Goal: Task Accomplishment & Management: Use online tool/utility

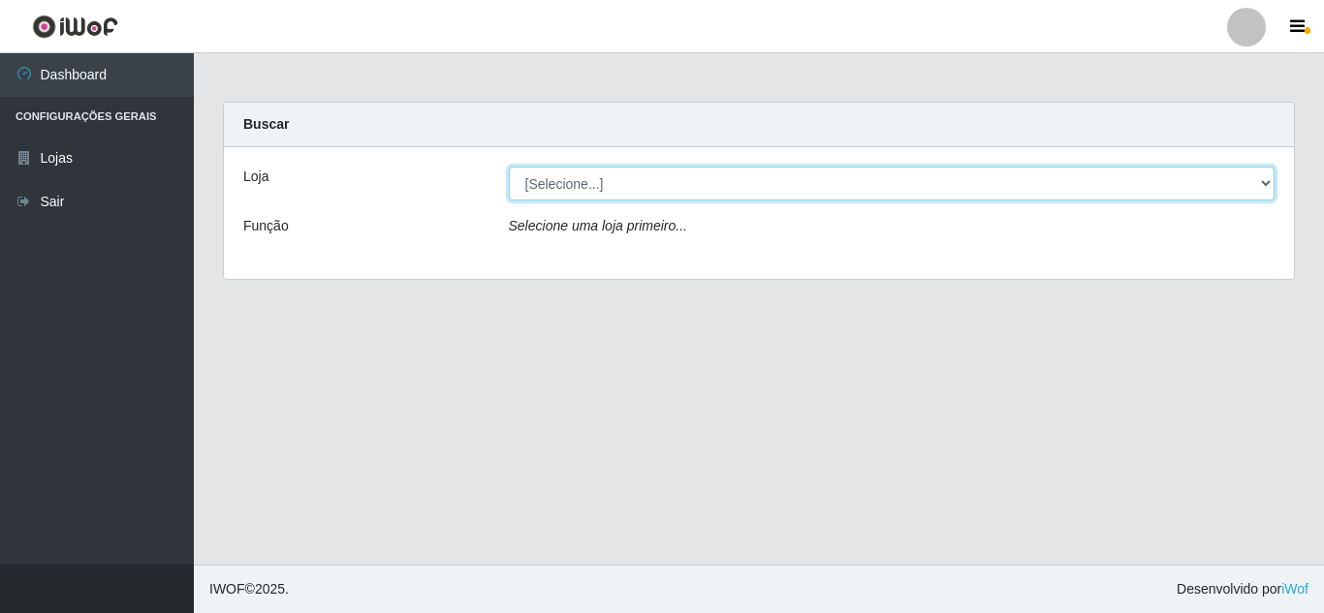
click at [647, 193] on select "[Selecione...] Rede Compras Supermercados - LOJA 5" at bounding box center [892, 184] width 767 height 34
select select "397"
click at [509, 167] on select "[Selecione...] Rede Compras Supermercados - LOJA 5" at bounding box center [892, 184] width 767 height 34
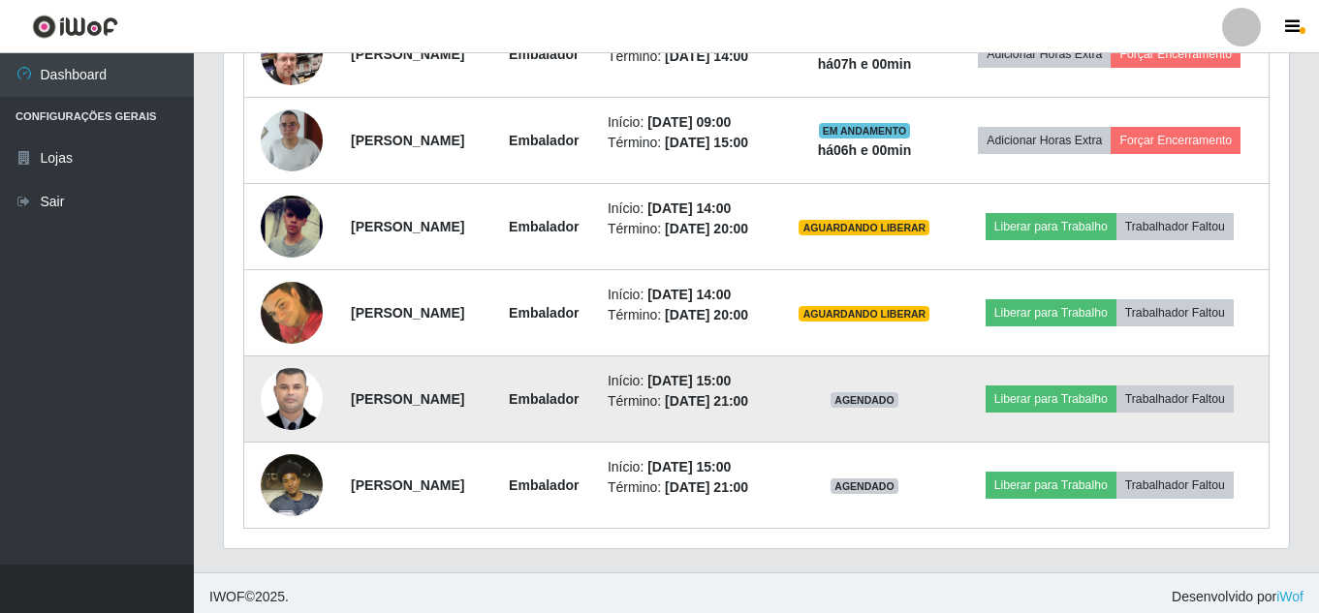
scroll to position [872, 0]
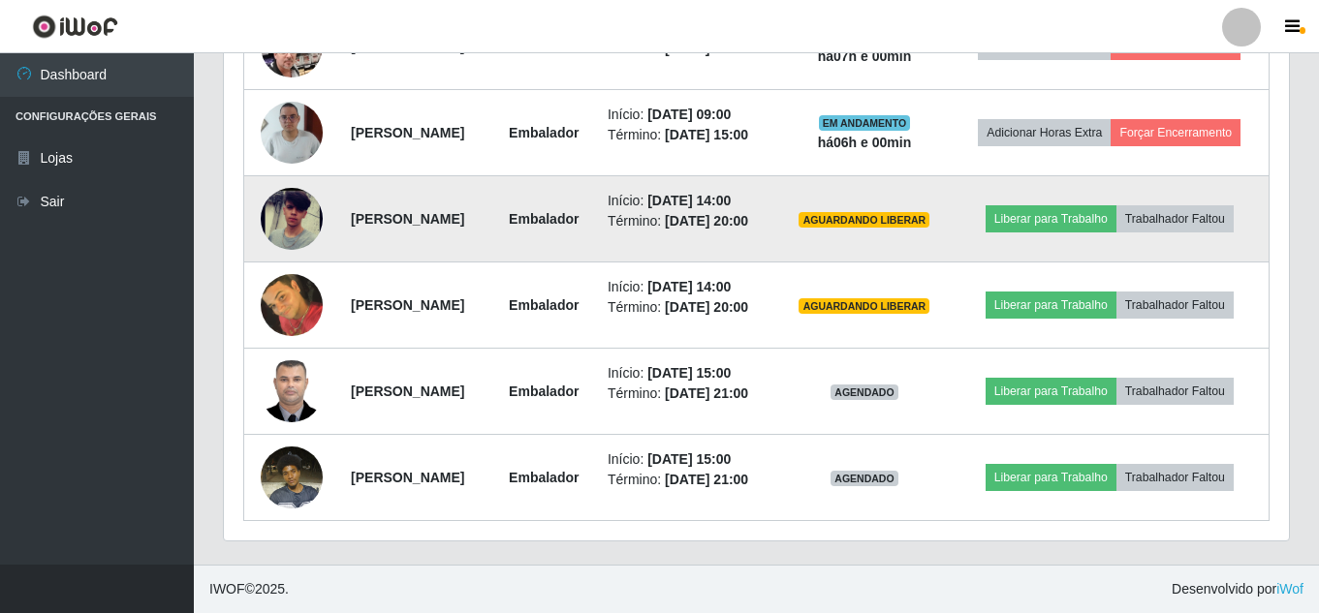
click at [307, 235] on img at bounding box center [292, 219] width 62 height 135
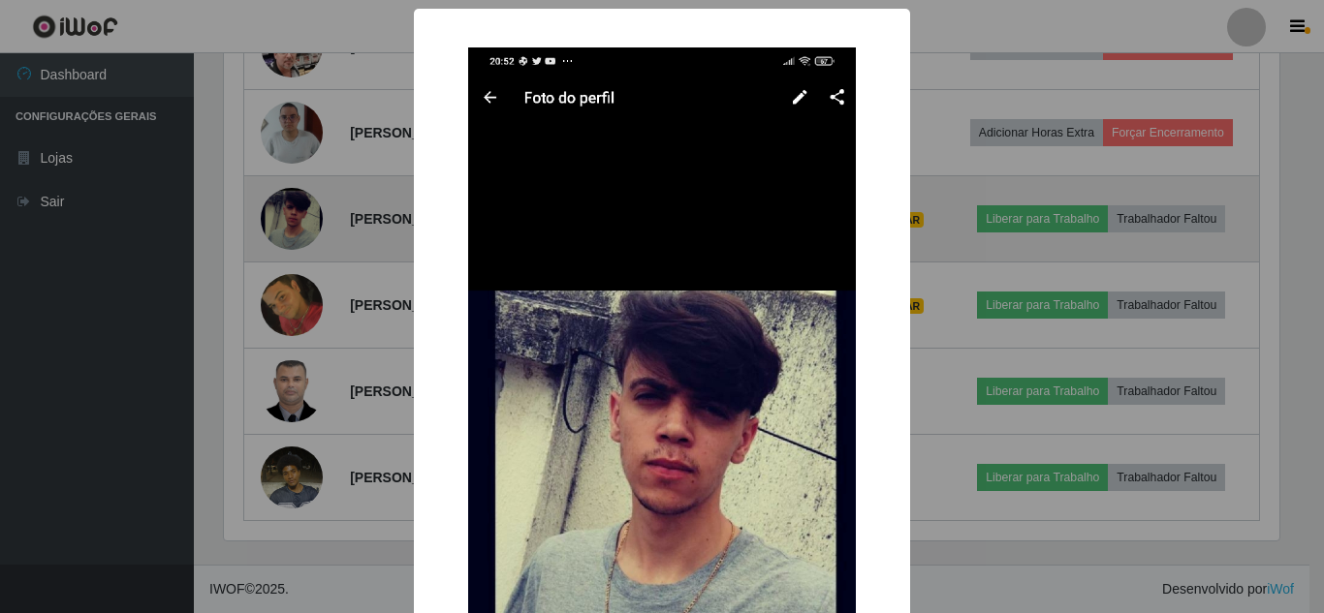
click at [309, 236] on div "× OK Cancel" at bounding box center [662, 306] width 1324 height 613
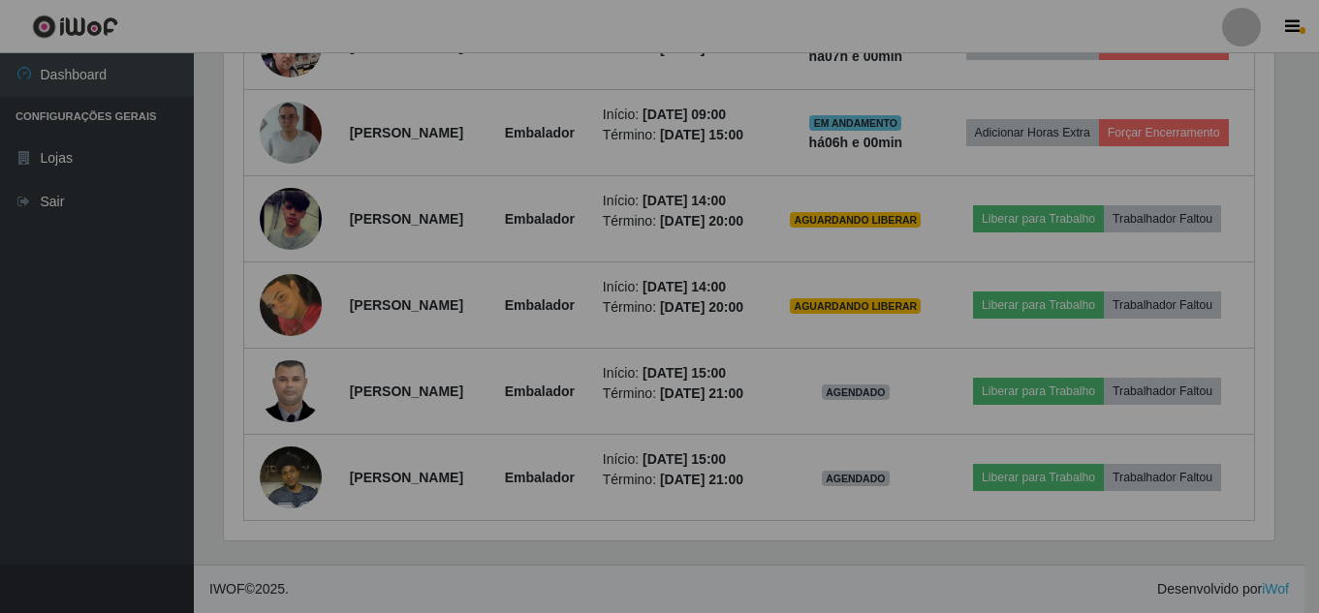
scroll to position [402, 1065]
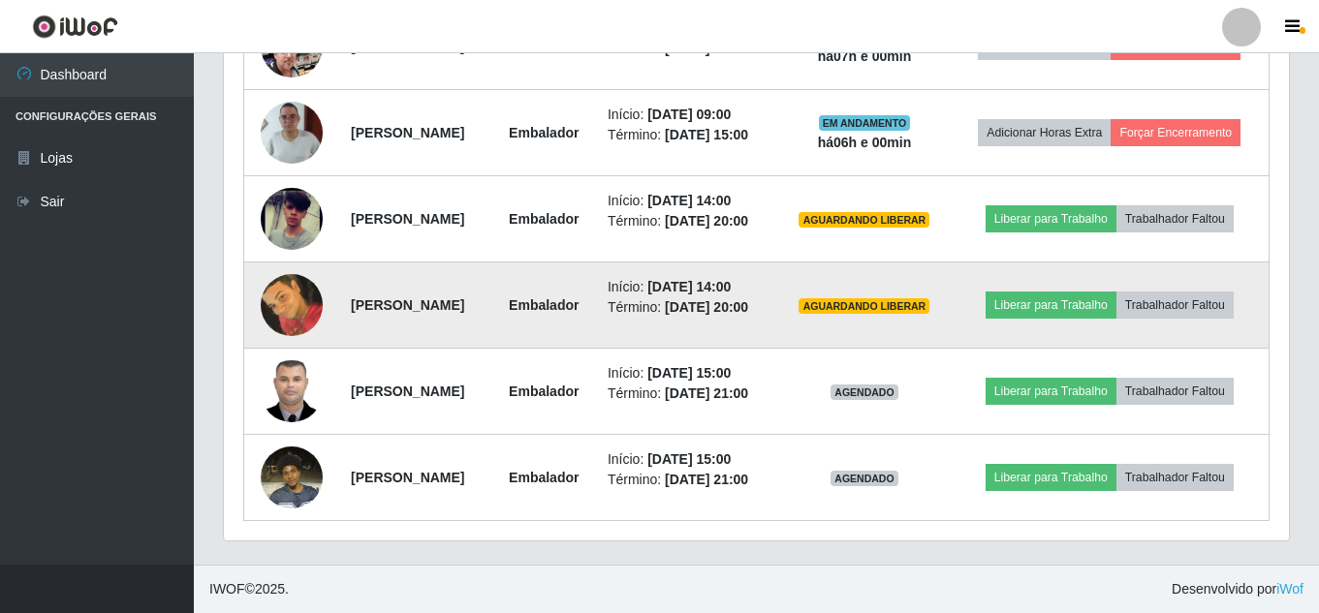
click at [319, 348] on td at bounding box center [292, 306] width 96 height 86
click at [293, 341] on img at bounding box center [292, 306] width 62 height 78
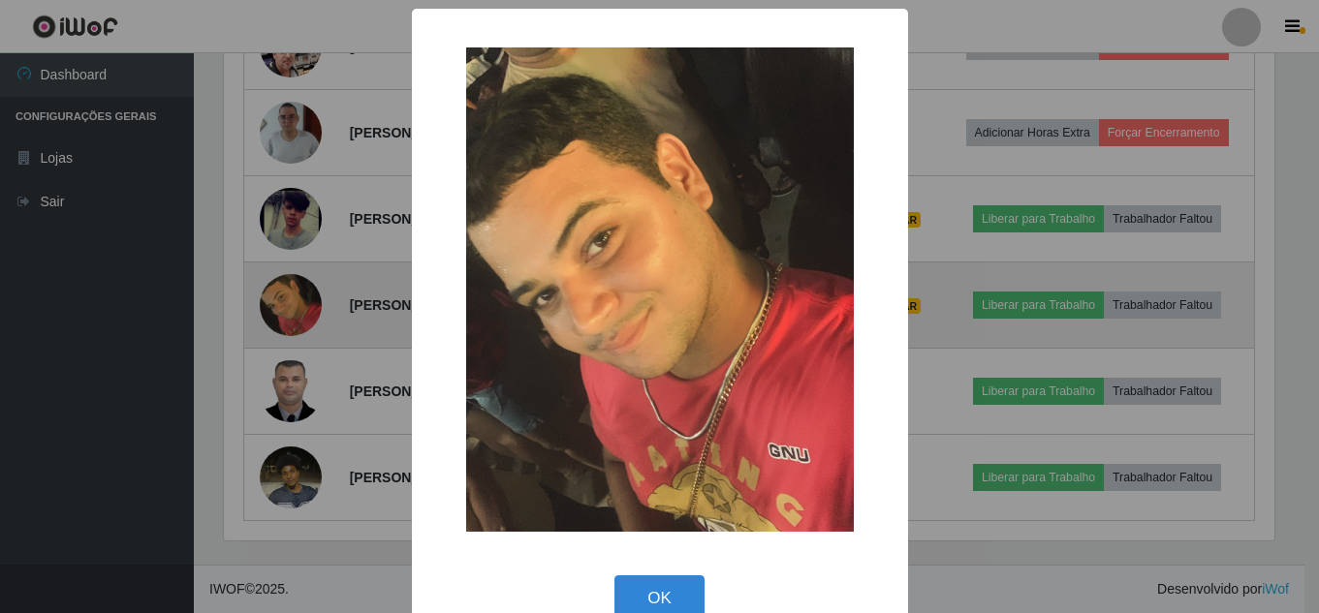
scroll to position [402, 1055]
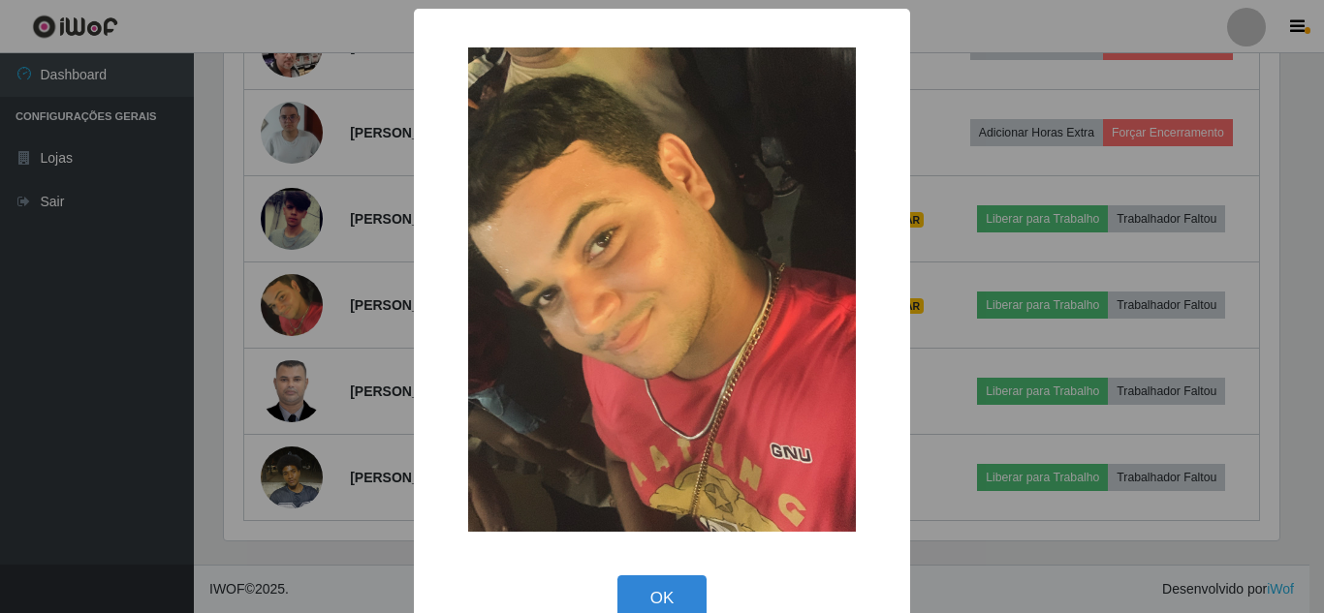
click at [300, 341] on div "× OK Cancel" at bounding box center [662, 306] width 1324 height 613
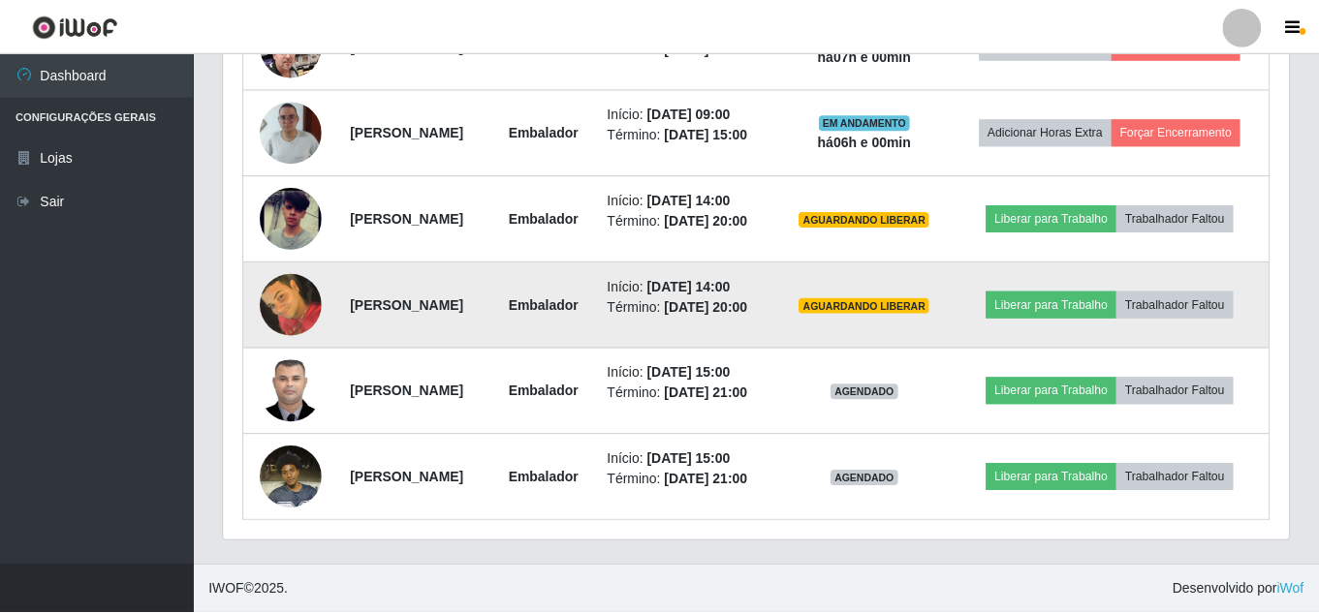
scroll to position [402, 1065]
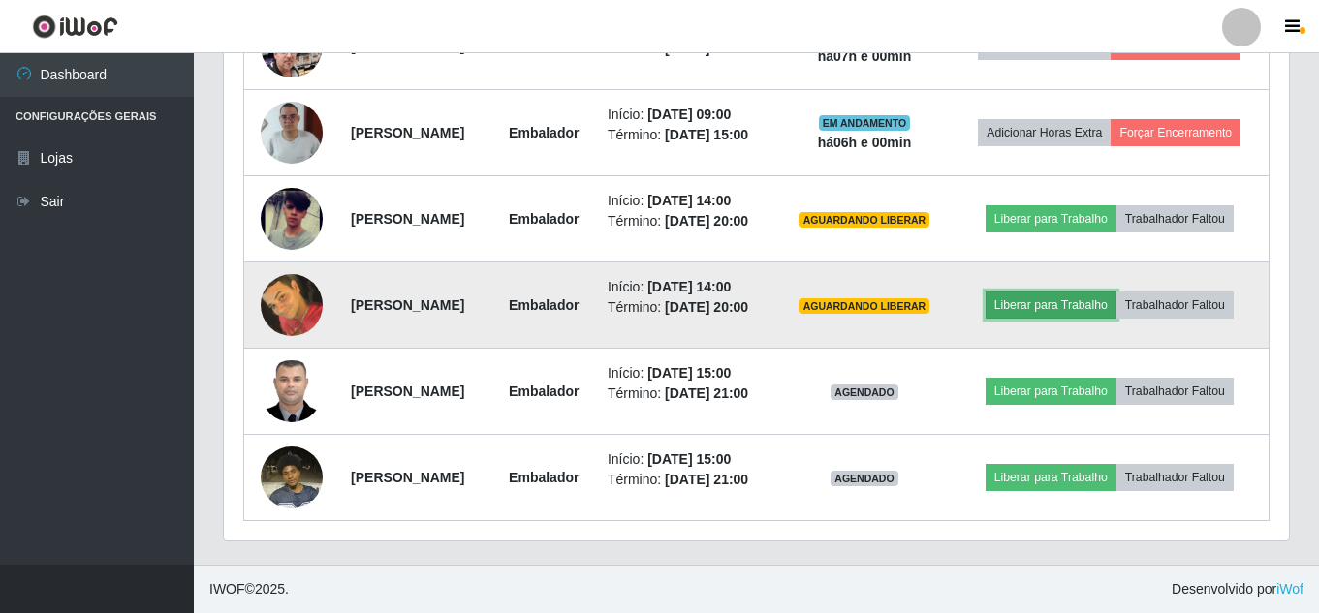
click at [1107, 312] on button "Liberar para Trabalho" at bounding box center [1051, 305] width 131 height 27
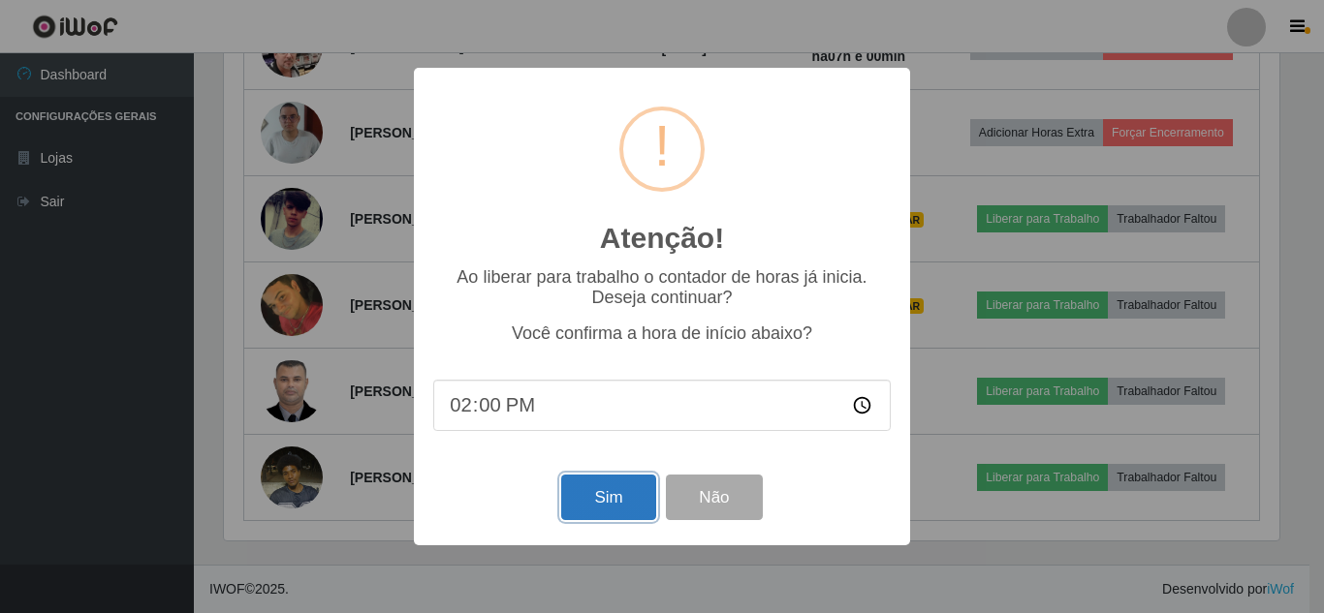
click at [617, 503] on button "Sim" at bounding box center [608, 498] width 94 height 46
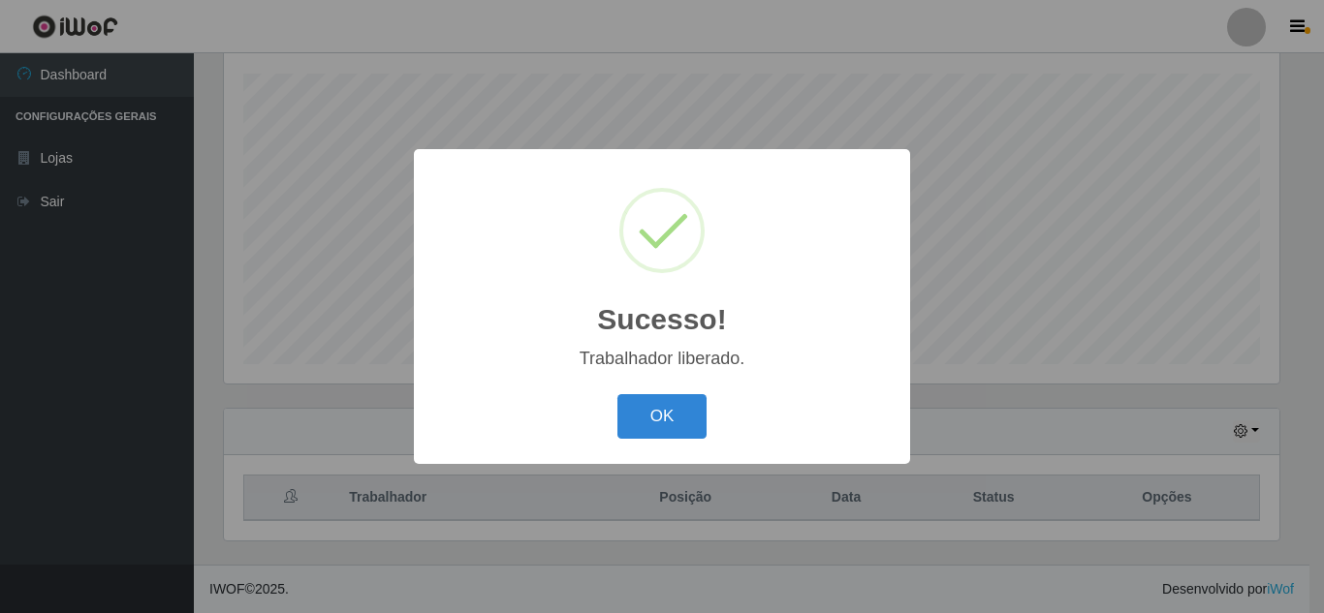
drag, startPoint x: 654, startPoint y: 429, endPoint x: 835, endPoint y: 426, distance: 181.3
click at [664, 429] on button "OK" at bounding box center [662, 417] width 90 height 46
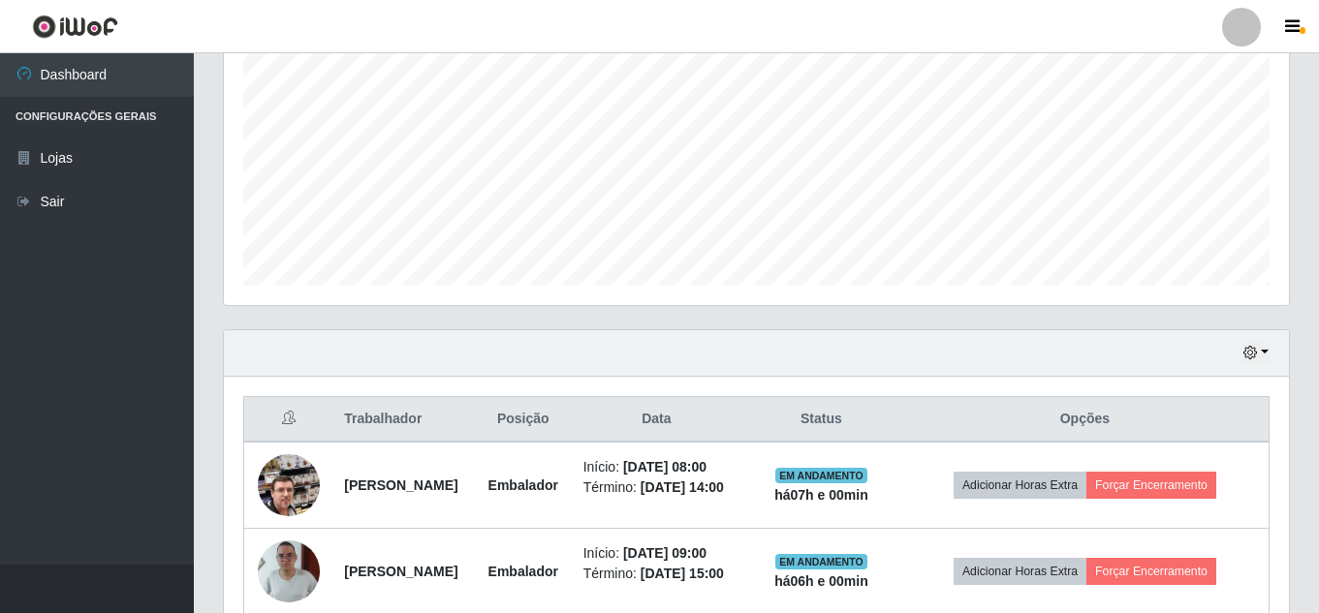
scroll to position [910, 0]
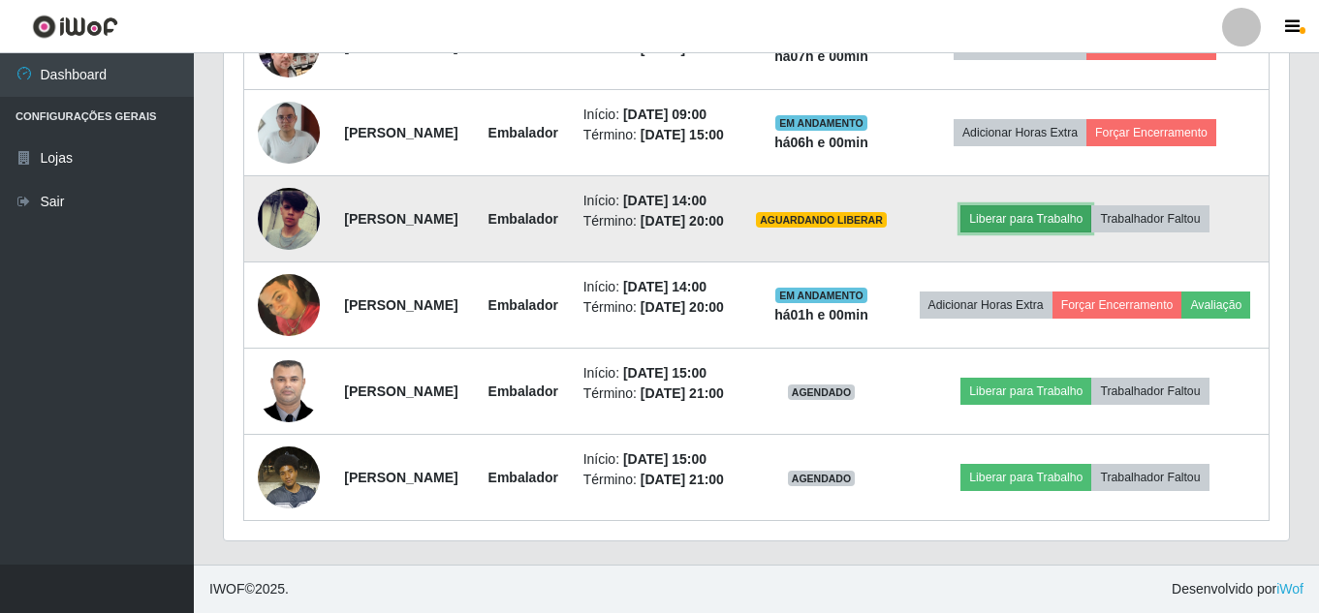
click at [1059, 233] on button "Liberar para Trabalho" at bounding box center [1025, 218] width 131 height 27
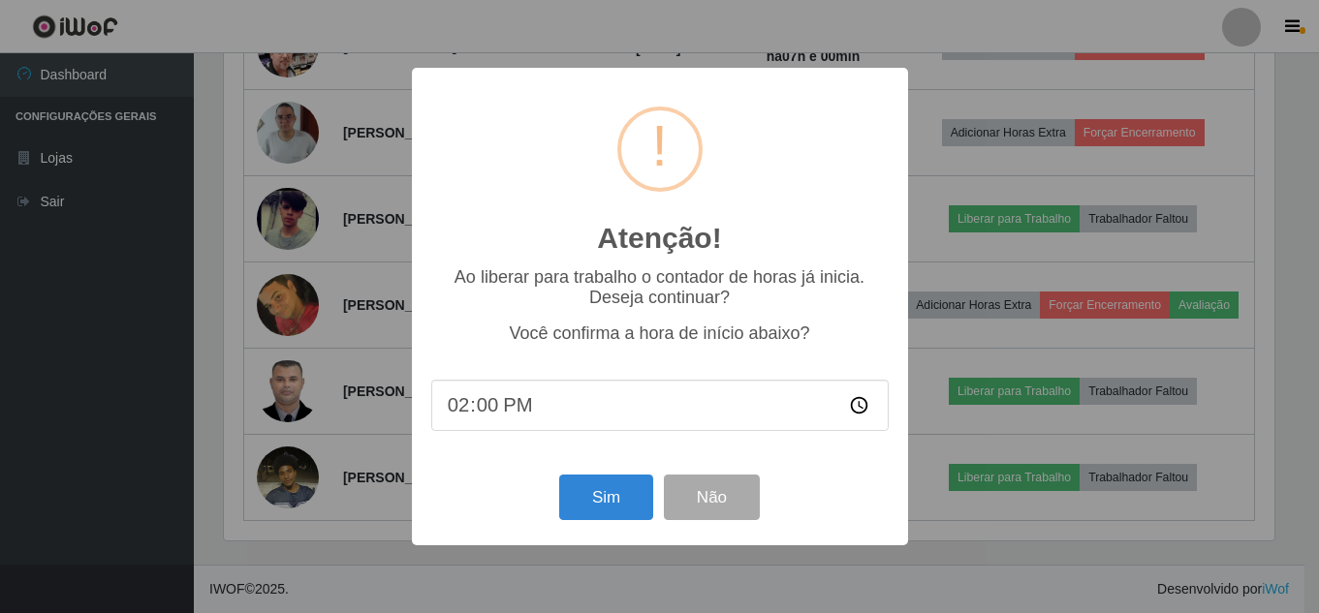
scroll to position [402, 1055]
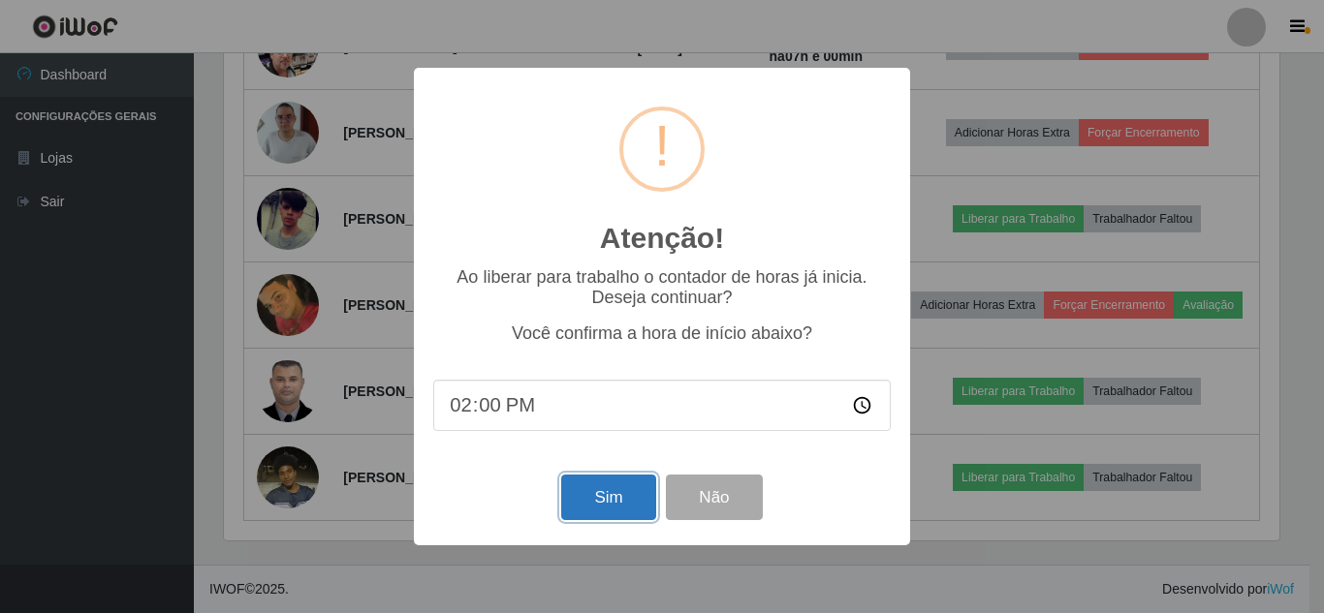
click at [611, 512] on button "Sim" at bounding box center [608, 498] width 94 height 46
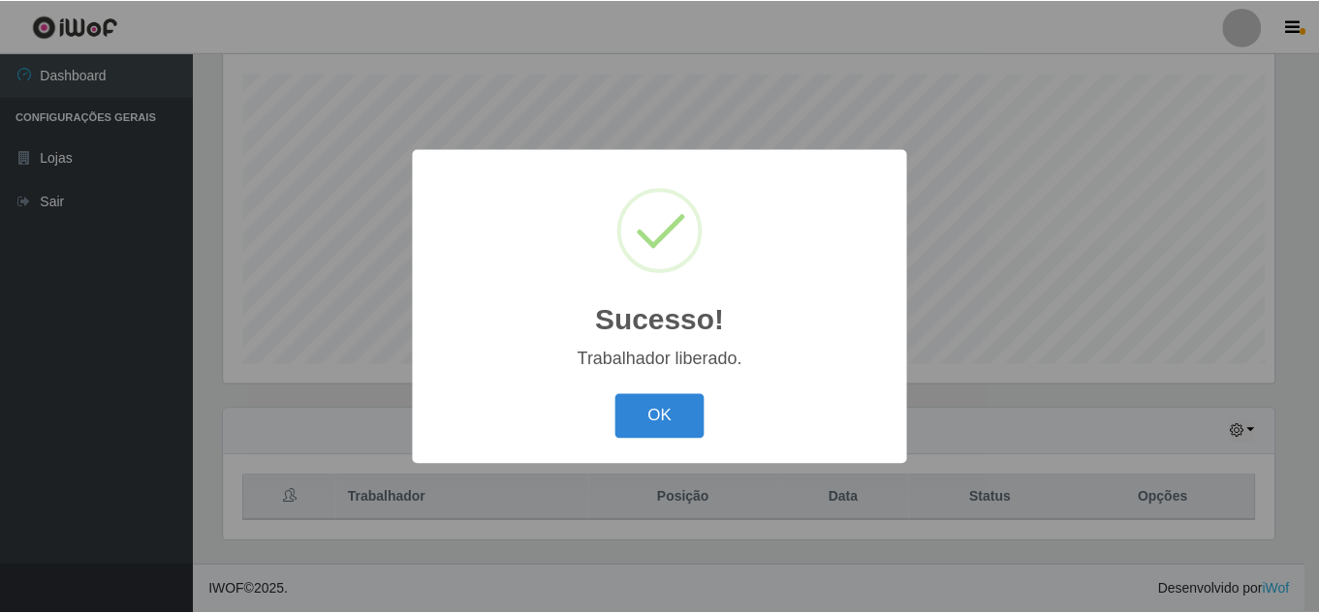
scroll to position [0, 0]
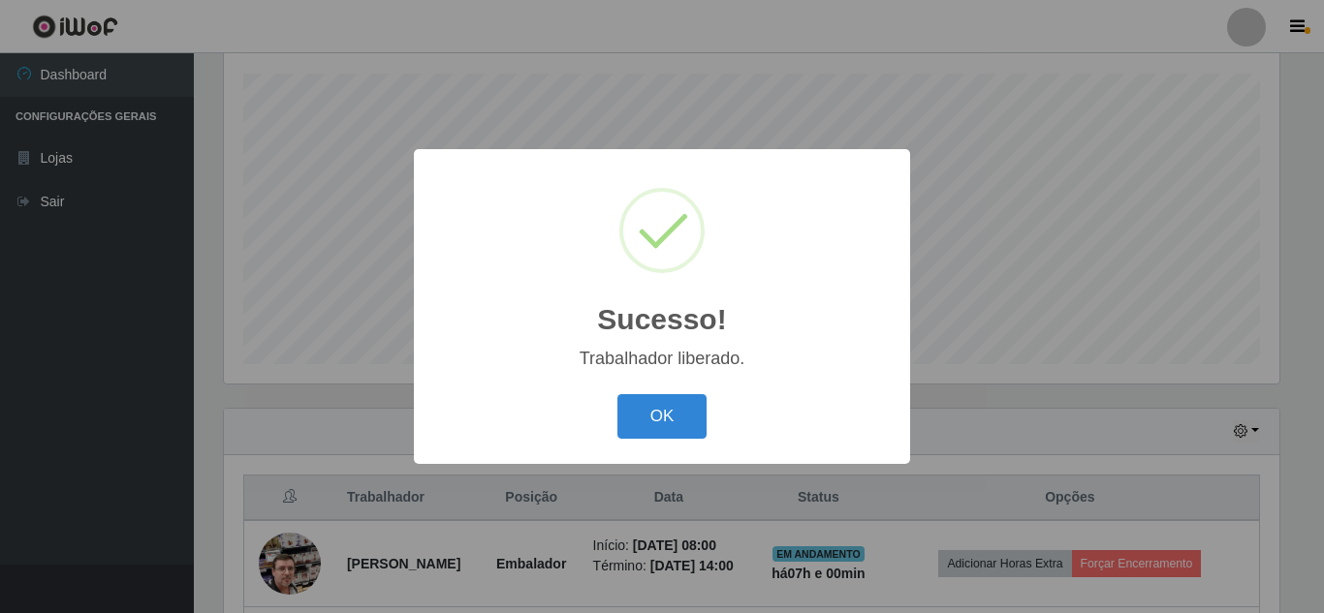
drag, startPoint x: 673, startPoint y: 347, endPoint x: 658, endPoint y: 398, distance: 53.4
click at [673, 351] on div "Trabalhador liberado." at bounding box center [661, 359] width 457 height 20
click at [658, 399] on button "OK" at bounding box center [662, 417] width 90 height 46
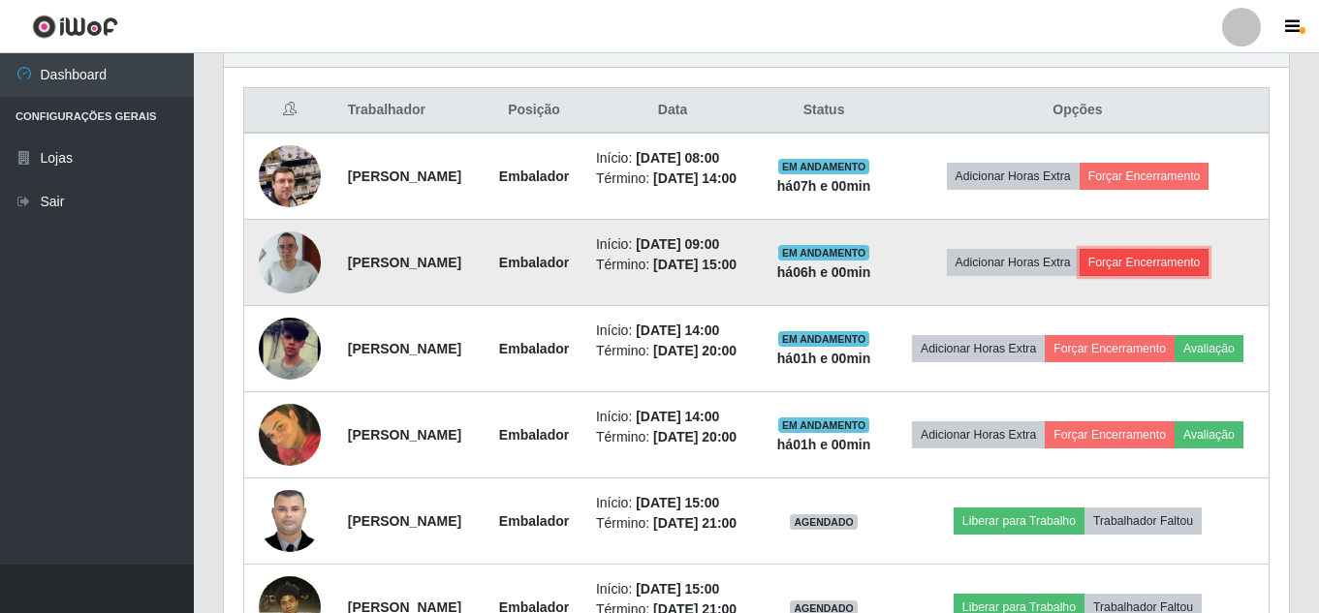
click at [1175, 276] on button "Forçar Encerramento" at bounding box center [1145, 262] width 130 height 27
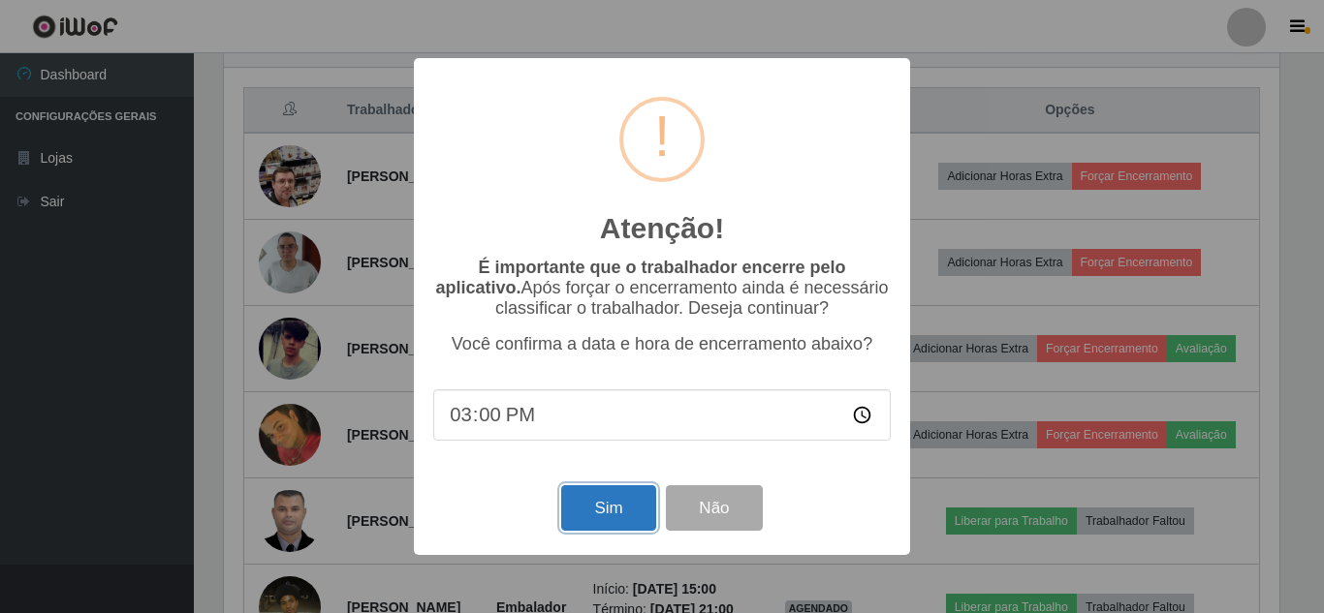
click at [609, 516] on button "Sim" at bounding box center [608, 509] width 94 height 46
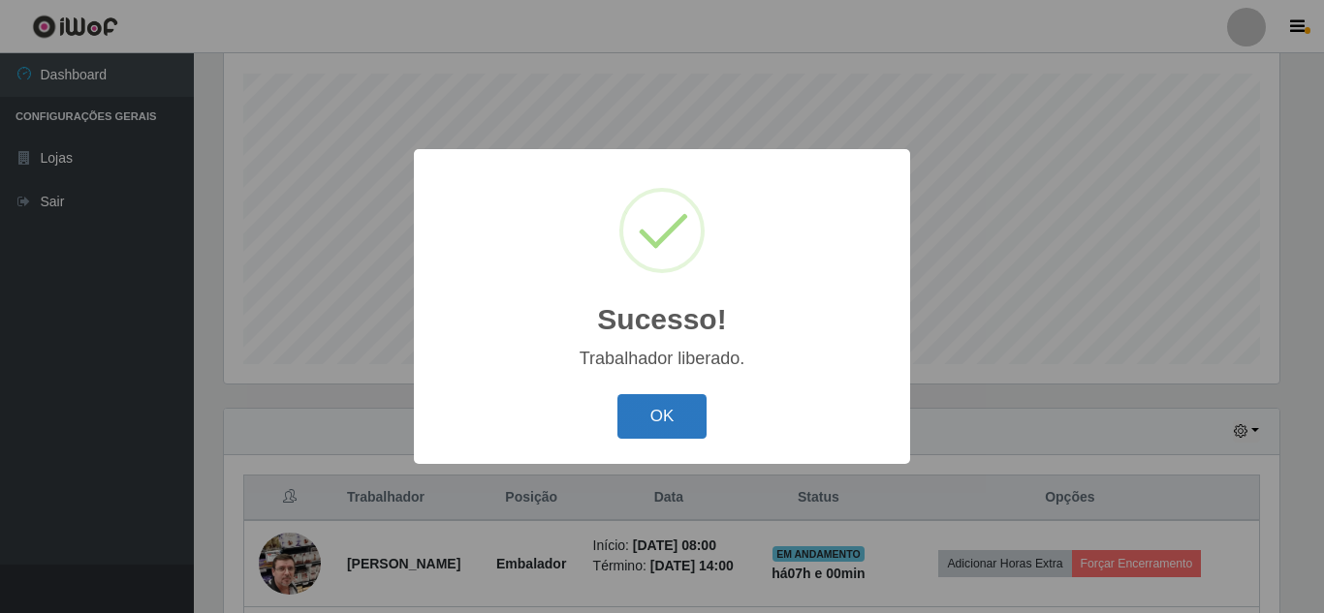
click at [640, 416] on button "OK" at bounding box center [662, 417] width 90 height 46
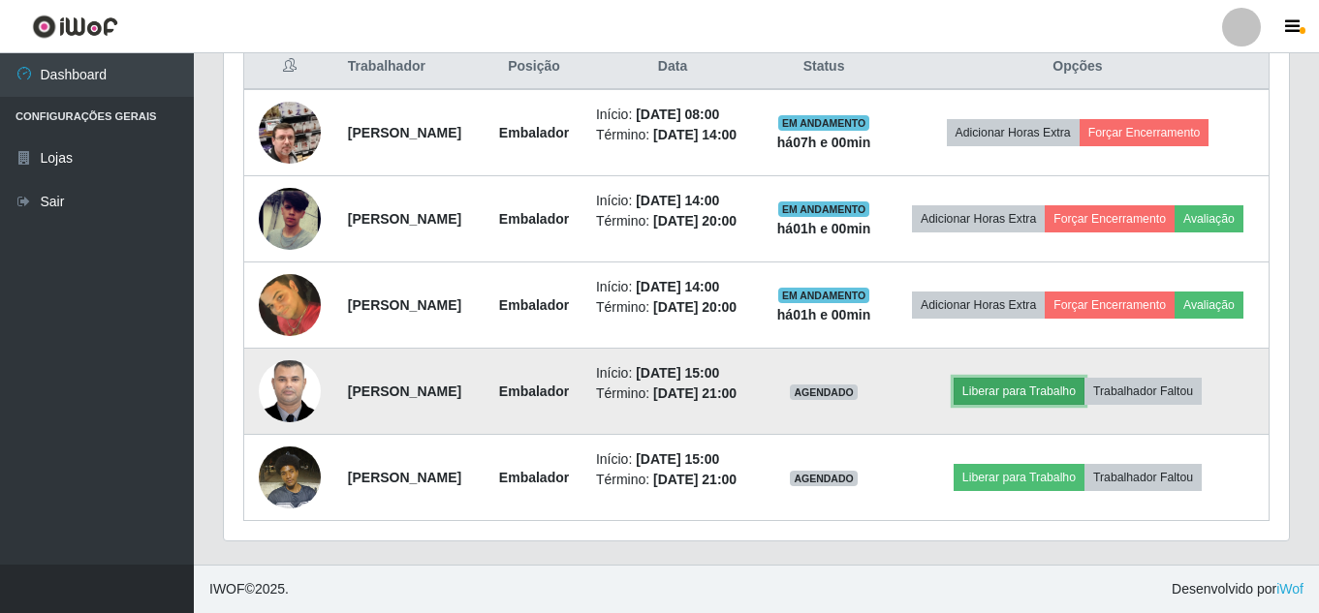
click at [1077, 378] on button "Liberar para Trabalho" at bounding box center [1019, 391] width 131 height 27
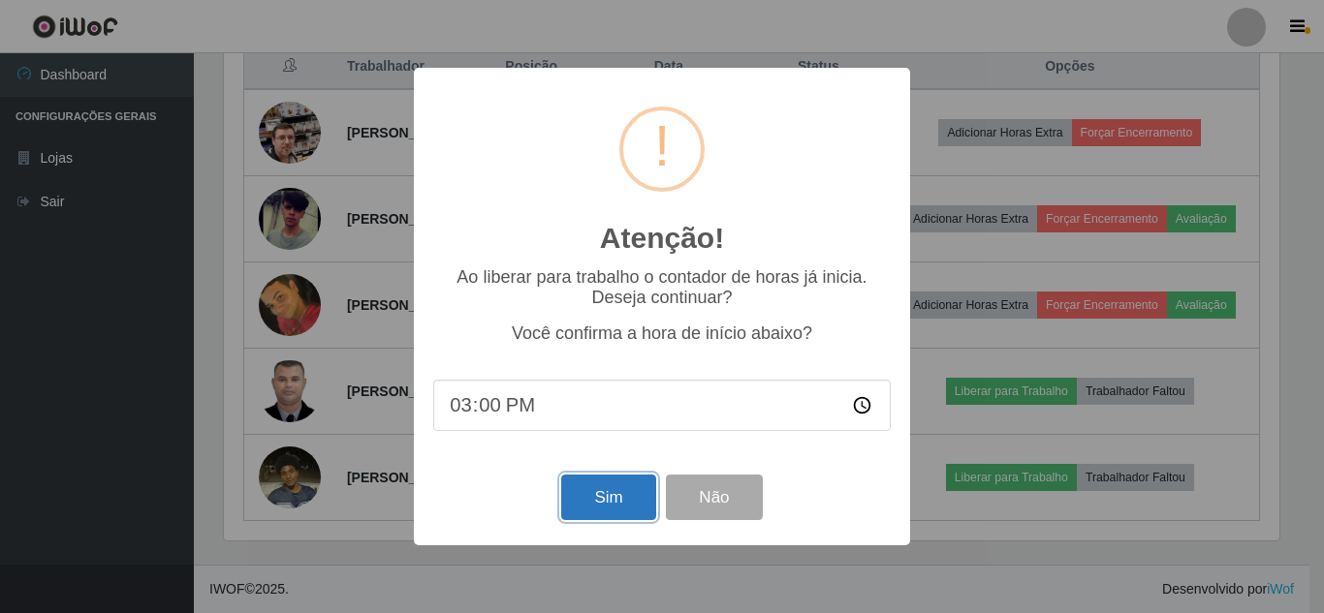
click at [621, 503] on button "Sim" at bounding box center [608, 498] width 94 height 46
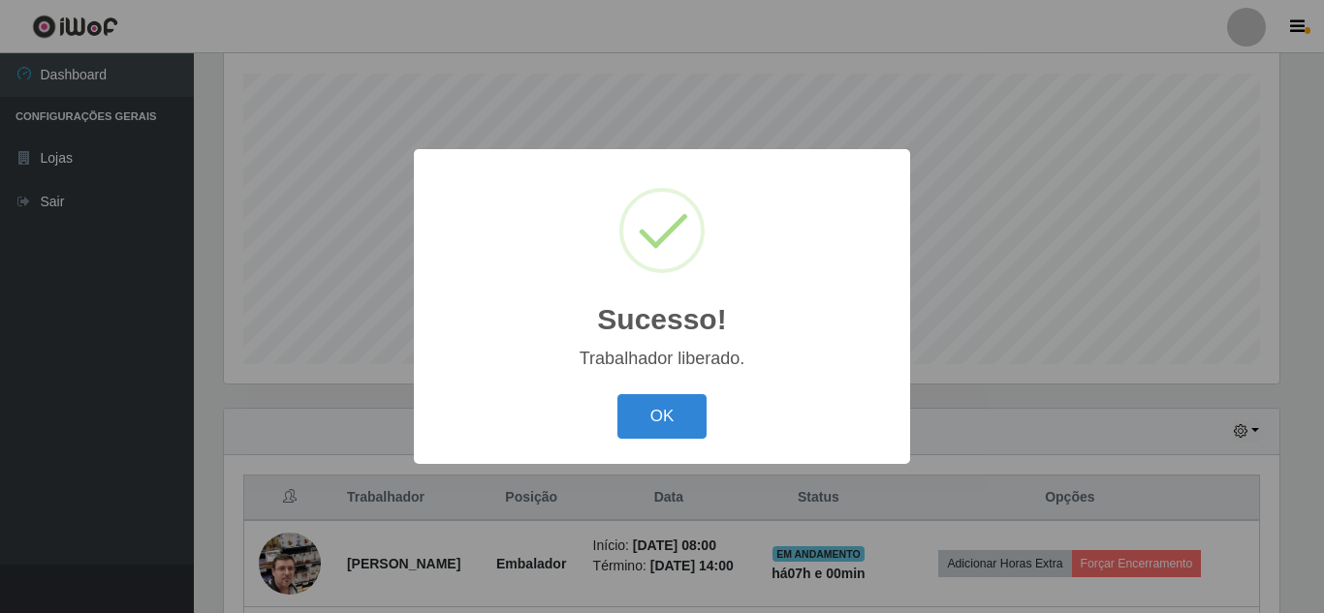
click at [713, 429] on div "OK Cancel" at bounding box center [661, 416] width 457 height 55
click at [692, 416] on button "OK" at bounding box center [662, 417] width 90 height 46
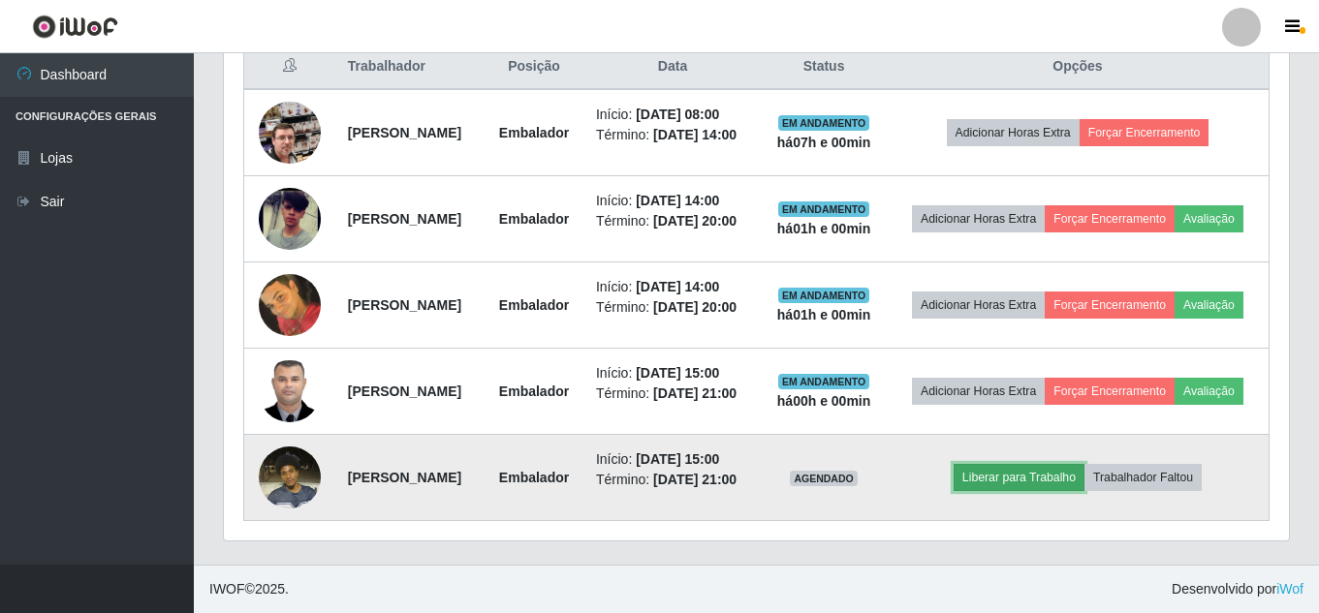
click at [1033, 464] on button "Liberar para Trabalho" at bounding box center [1019, 477] width 131 height 27
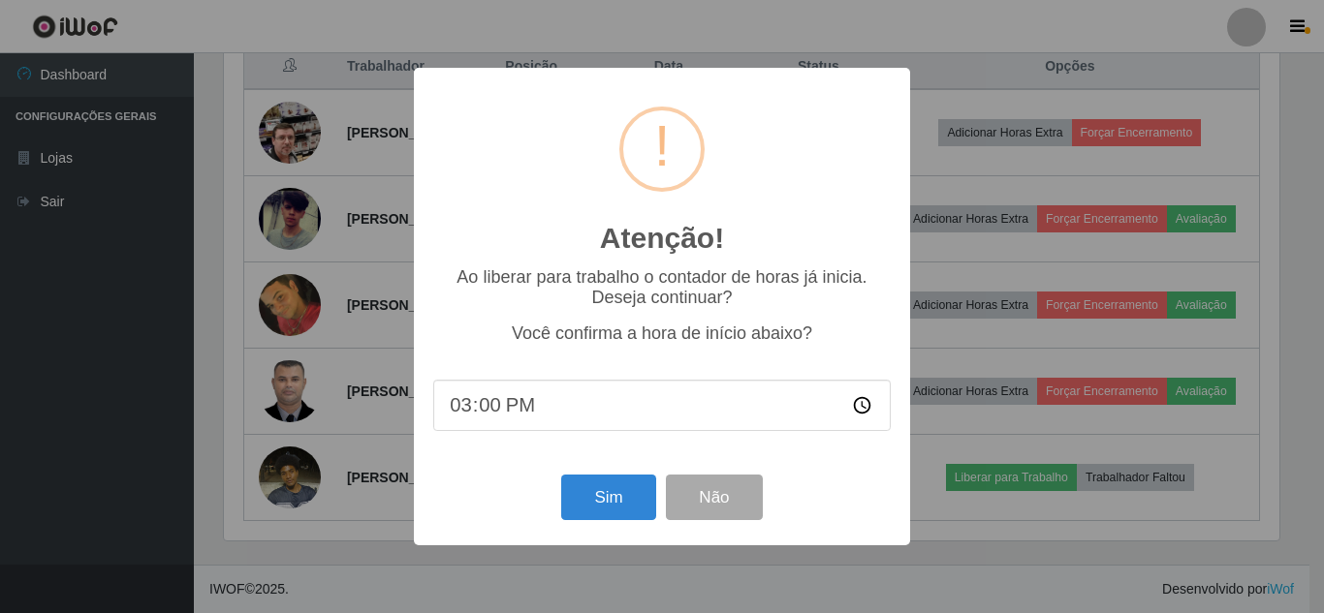
click at [637, 525] on div "Sim Não" at bounding box center [661, 497] width 457 height 55
click at [597, 509] on button "Sim" at bounding box center [608, 498] width 94 height 46
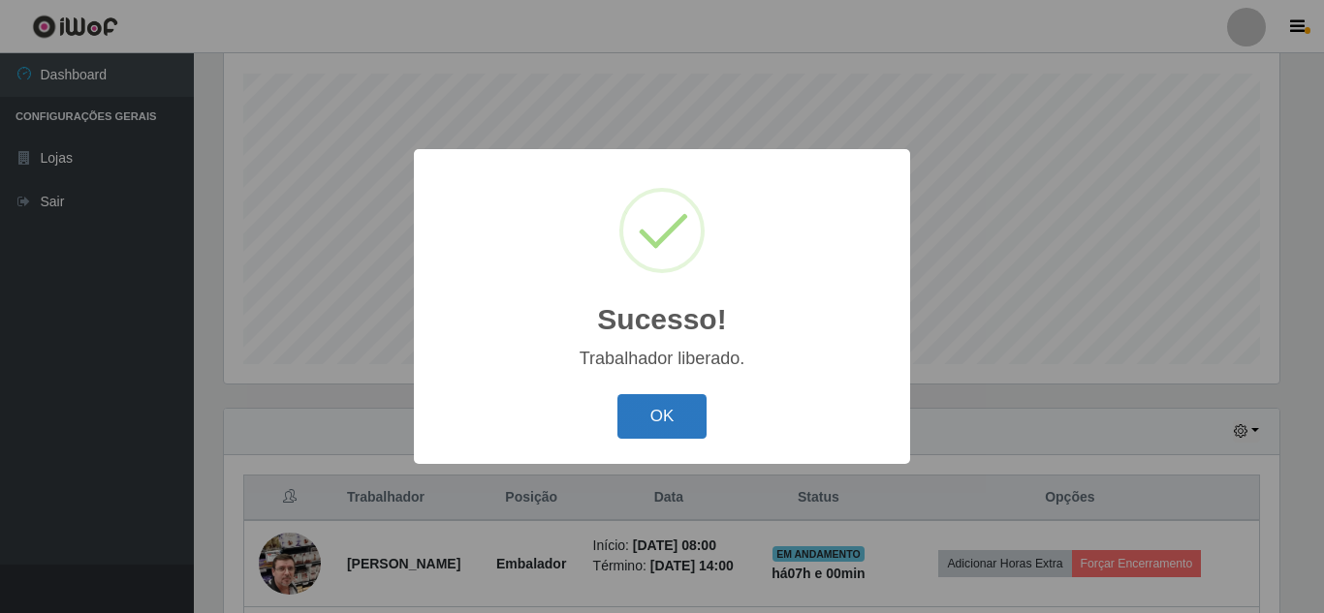
click at [630, 422] on button "OK" at bounding box center [662, 417] width 90 height 46
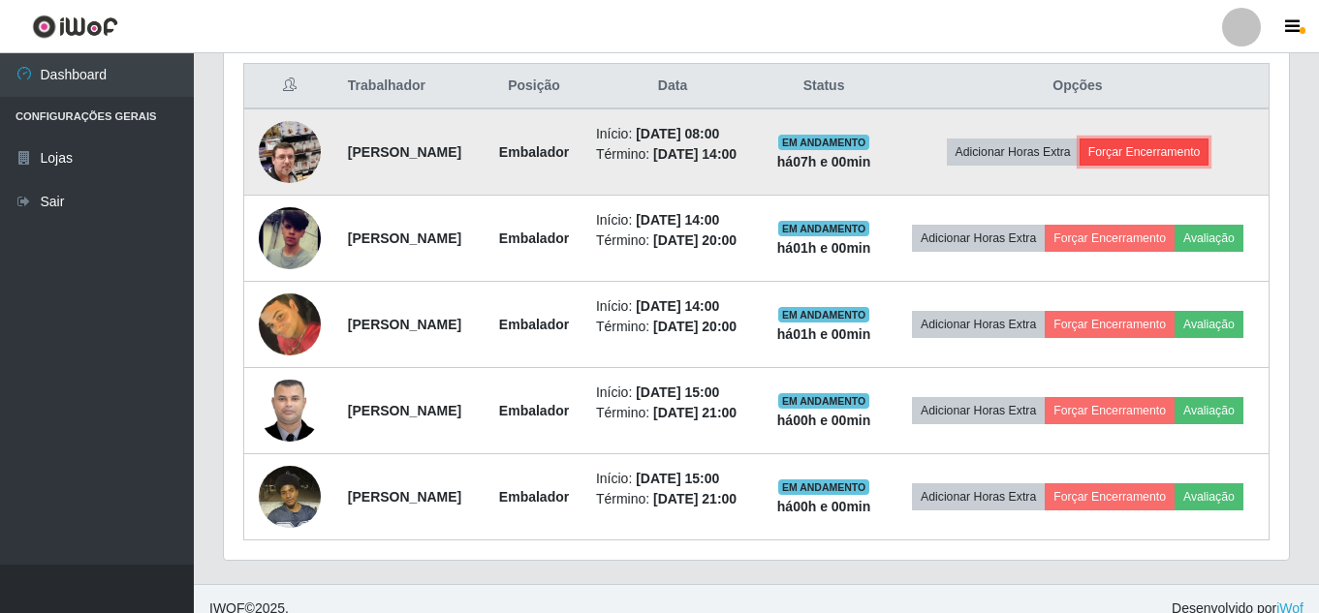
click at [1184, 166] on button "Forçar Encerramento" at bounding box center [1145, 152] width 130 height 27
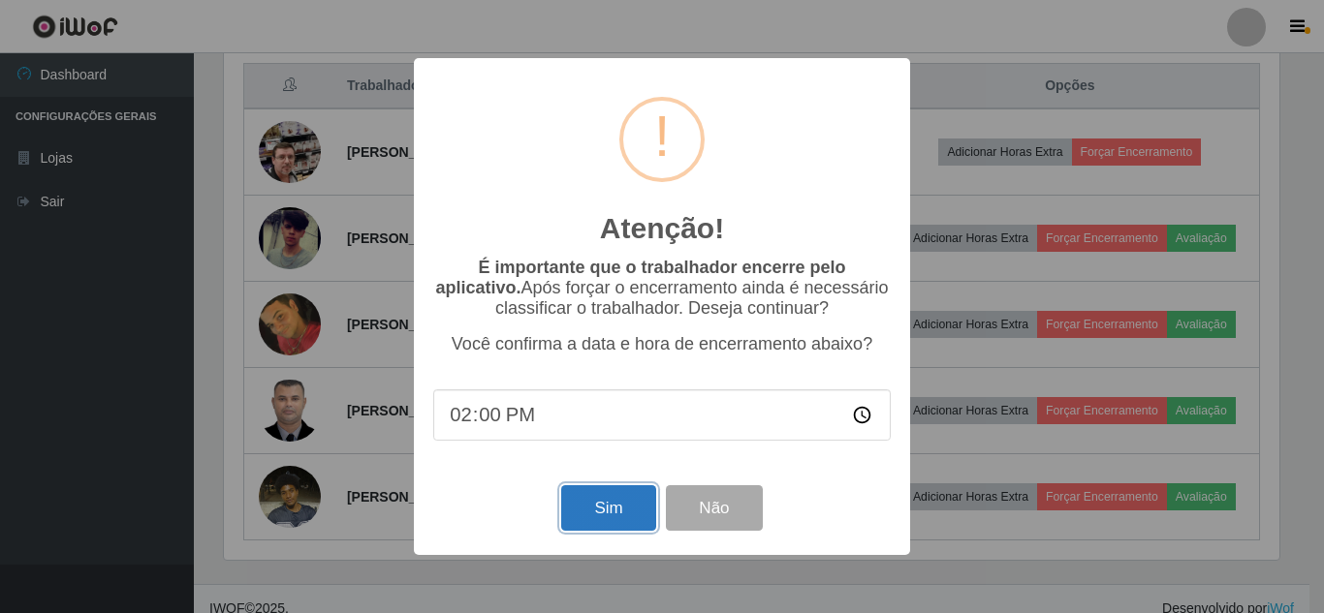
drag, startPoint x: 626, startPoint y: 518, endPoint x: 637, endPoint y: 519, distance: 10.8
click at [626, 519] on button "Sim" at bounding box center [608, 509] width 94 height 46
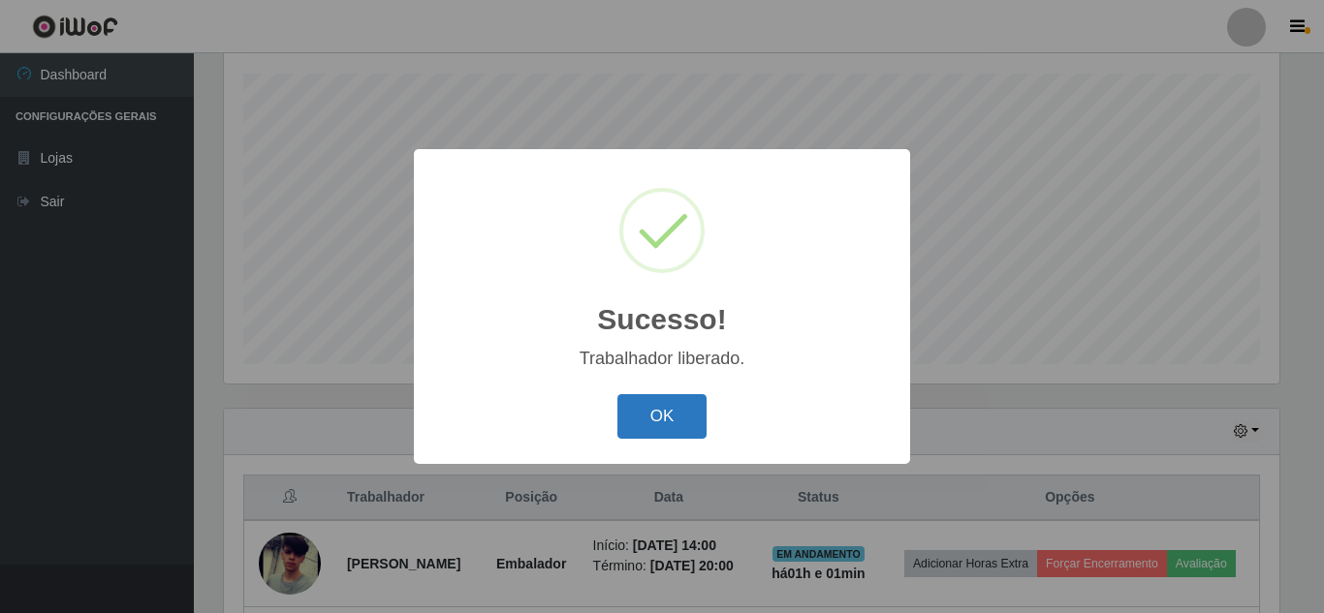
click at [647, 405] on button "OK" at bounding box center [662, 417] width 90 height 46
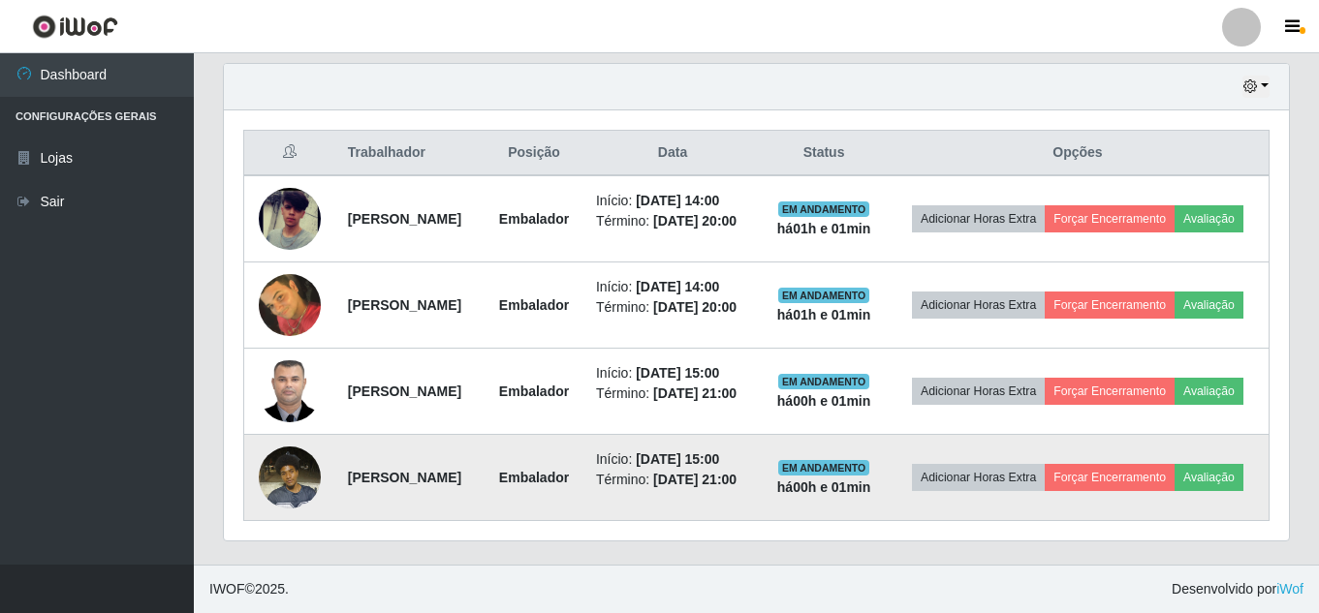
click at [288, 478] on img at bounding box center [290, 477] width 62 height 82
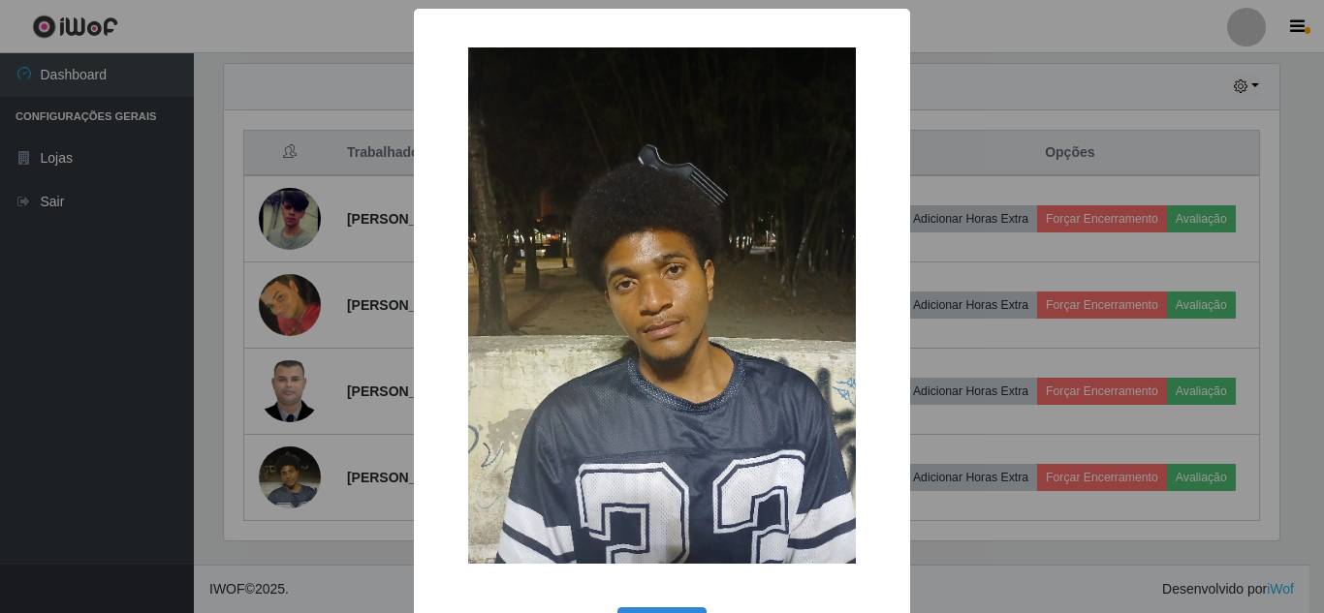
click at [340, 476] on div "× OK Cancel" at bounding box center [662, 306] width 1324 height 613
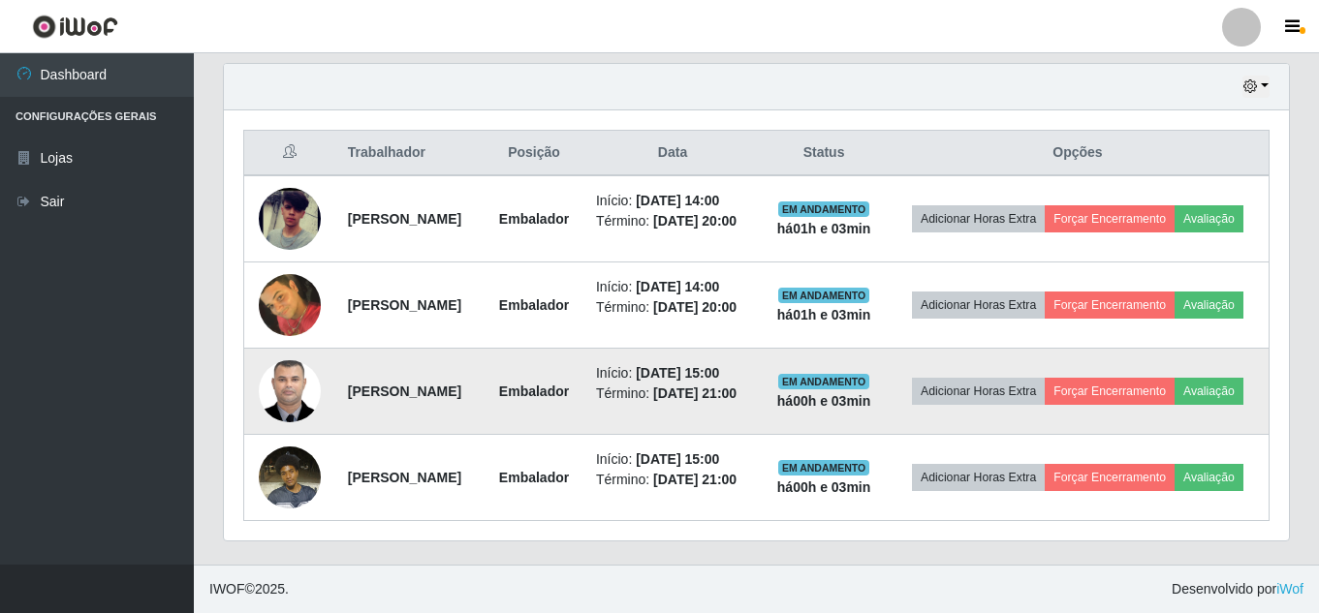
scroll to position [716, 0]
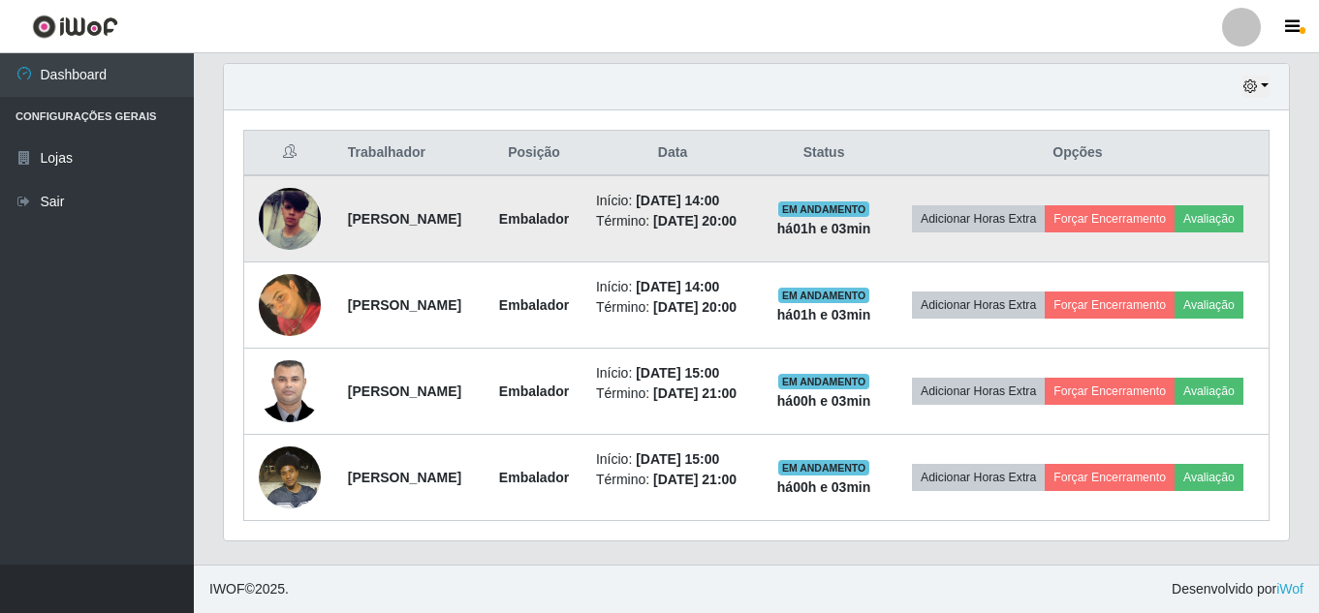
click at [286, 207] on img at bounding box center [290, 219] width 62 height 135
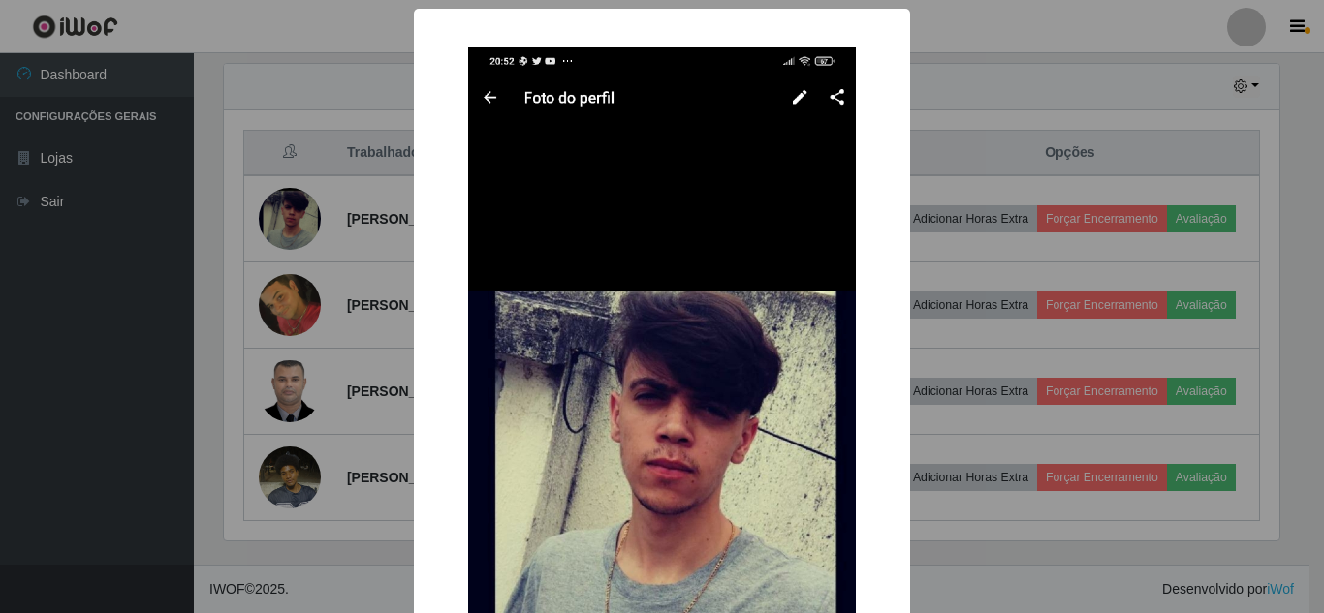
click at [290, 207] on div "× OK Cancel" at bounding box center [662, 306] width 1324 height 613
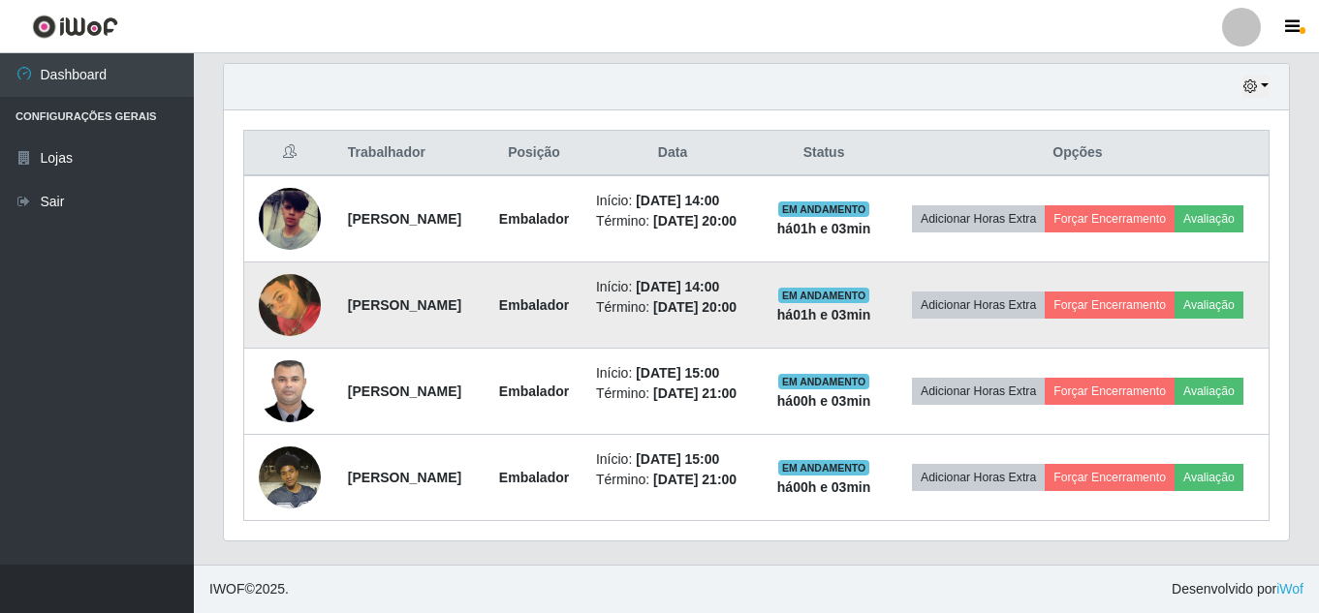
scroll to position [813, 0]
click at [269, 267] on img at bounding box center [290, 306] width 62 height 78
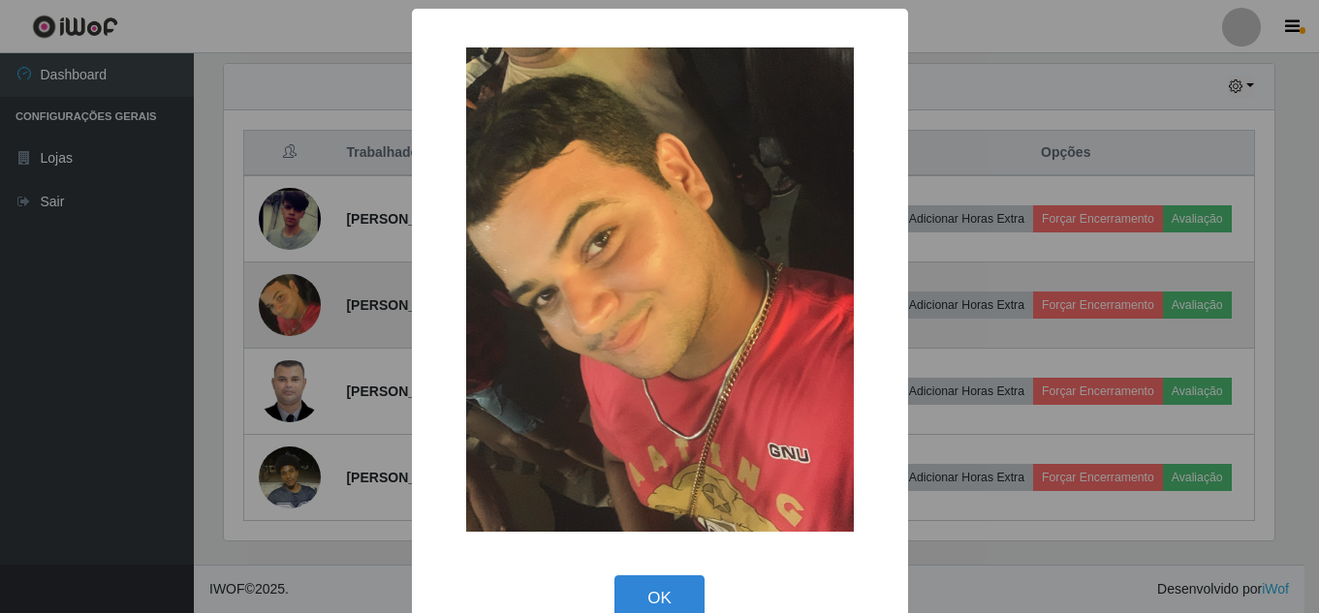
scroll to position [402, 1055]
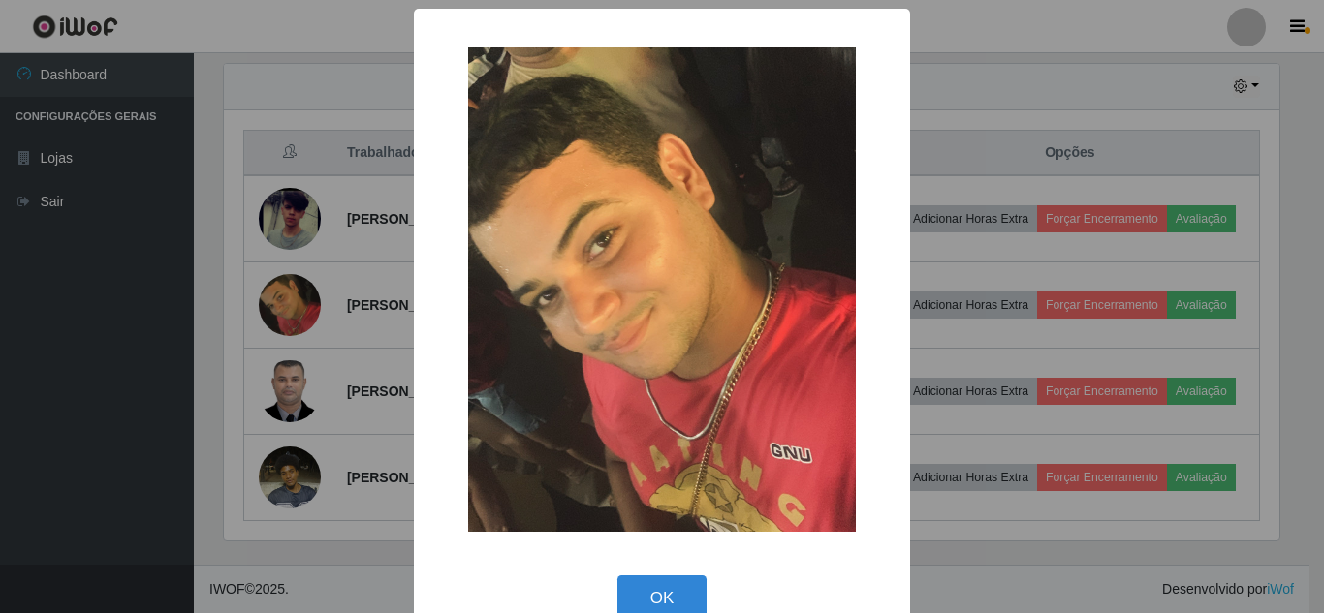
click at [267, 218] on div "× OK Cancel" at bounding box center [662, 306] width 1324 height 613
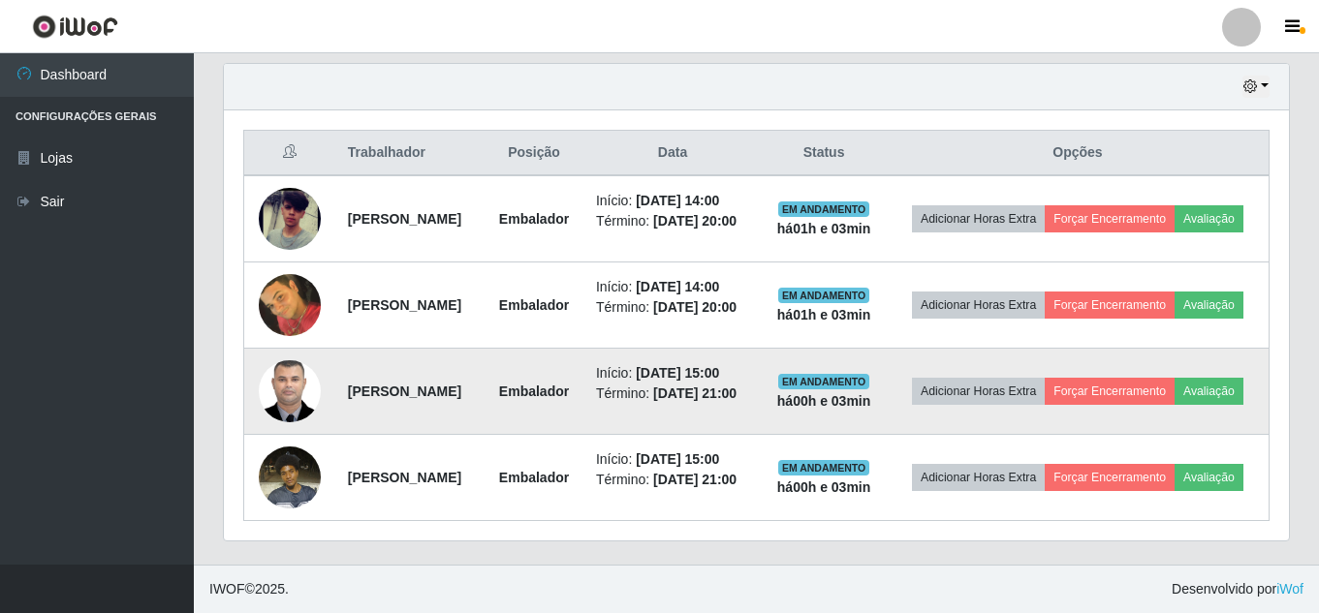
scroll to position [402, 1065]
